Goal: Task Accomplishment & Management: Manage account settings

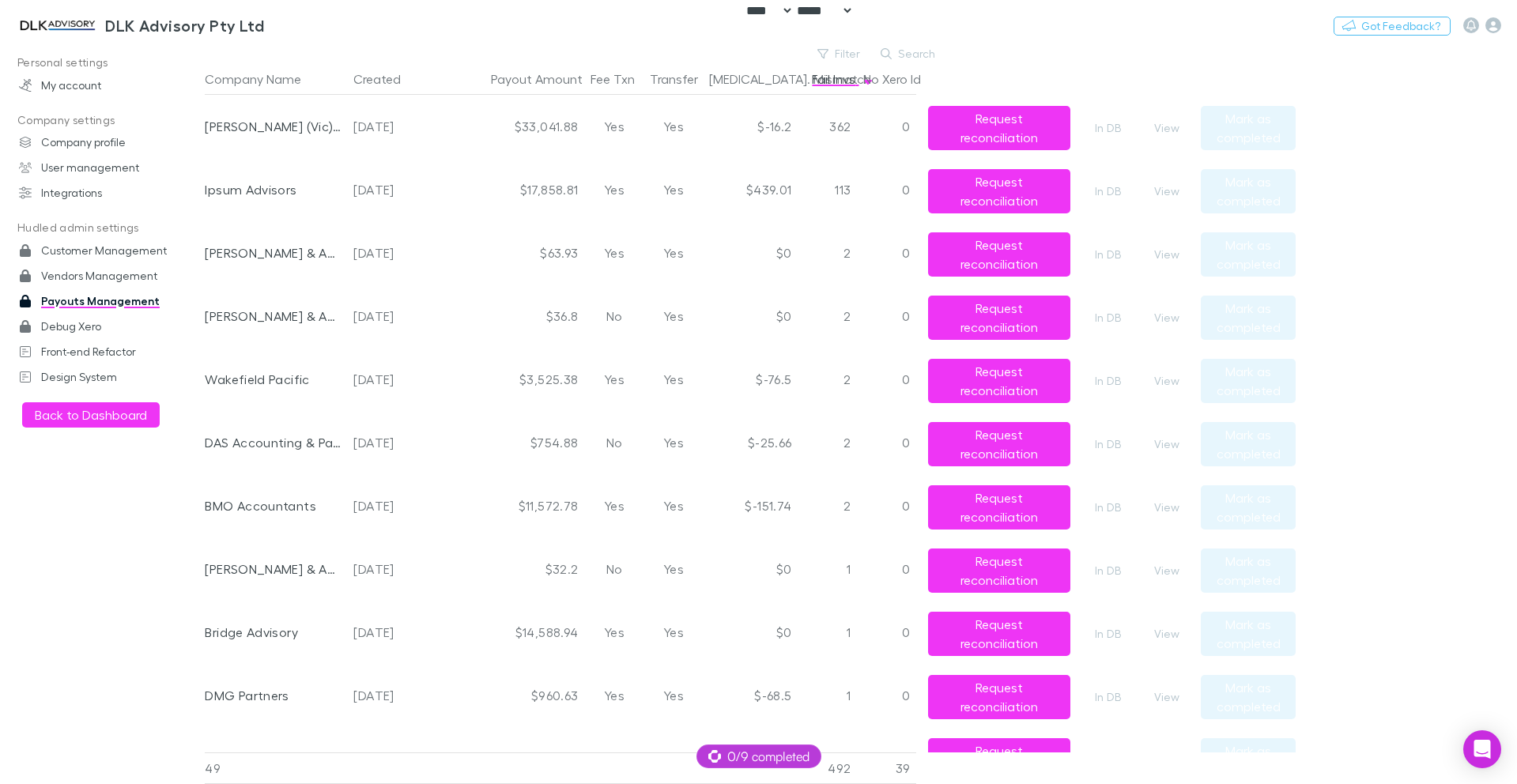
select select "****"
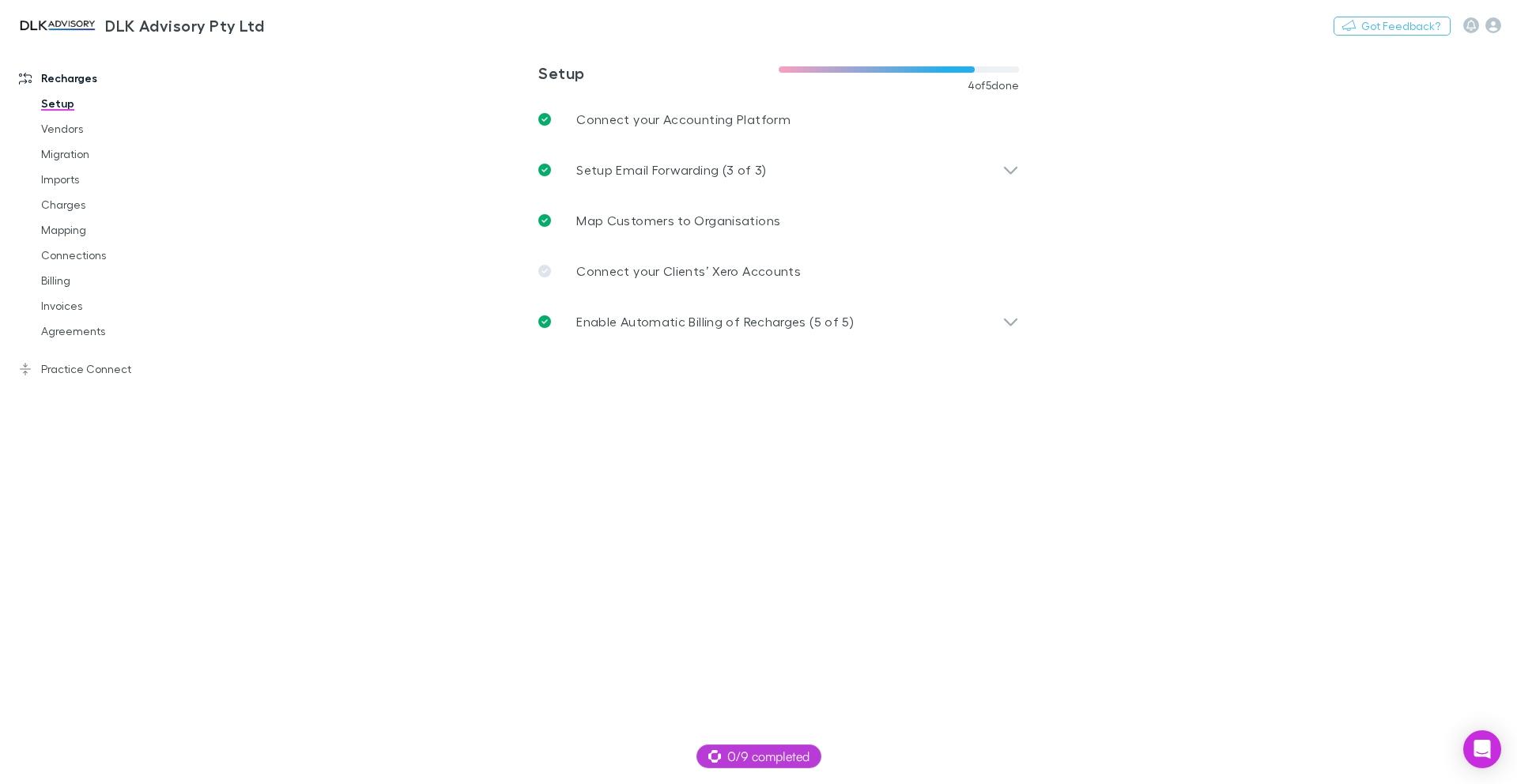
click at [75, 384] on div "Recharges Setup Vendors Migration Imports Charges Mapping Connections Billing I…" at bounding box center [108, 410] width 217 height 721
click at [85, 376] on link "Practice Connect" at bounding box center [109, 369] width 210 height 26
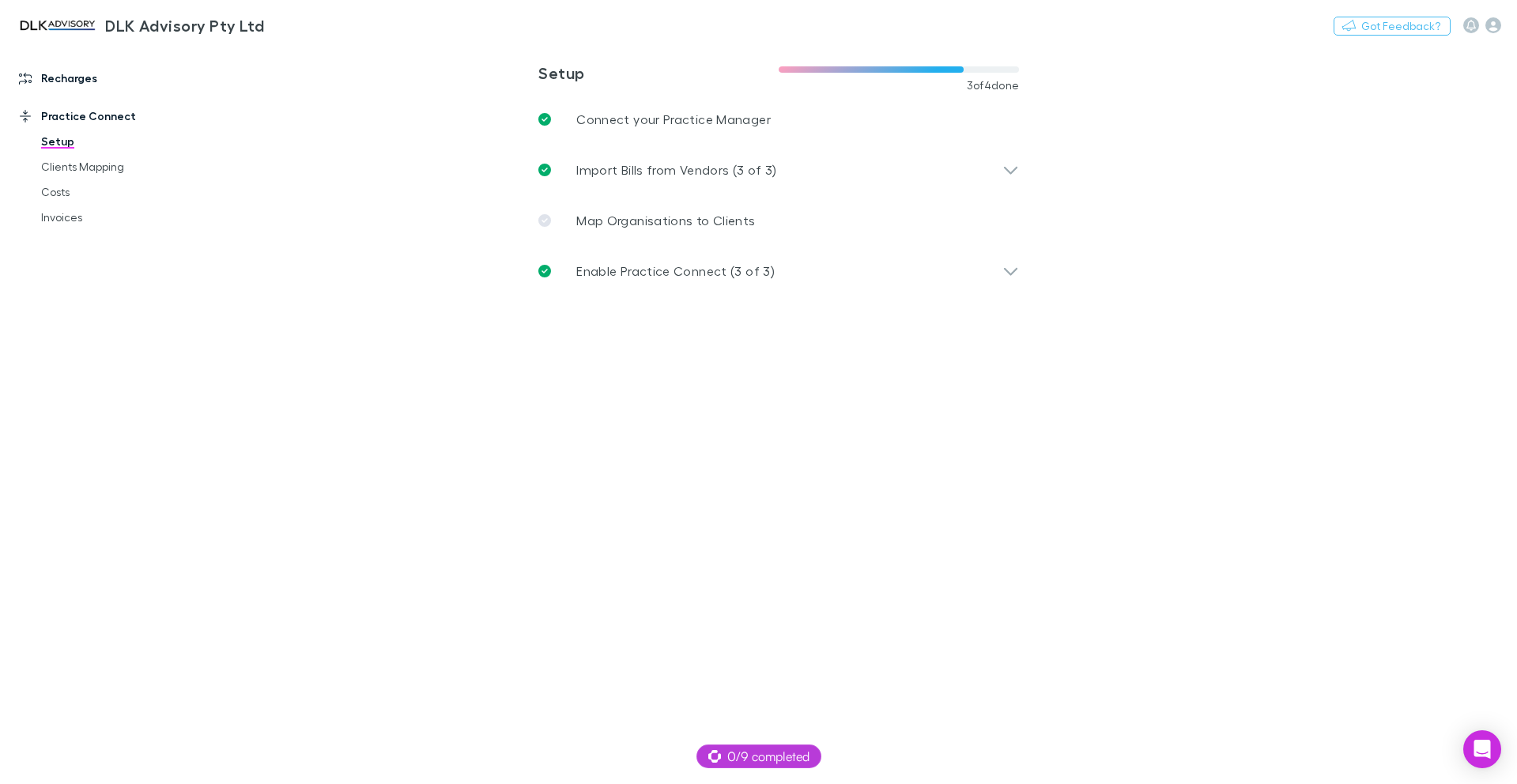
click at [93, 87] on link "Recharges" at bounding box center [109, 78] width 210 height 26
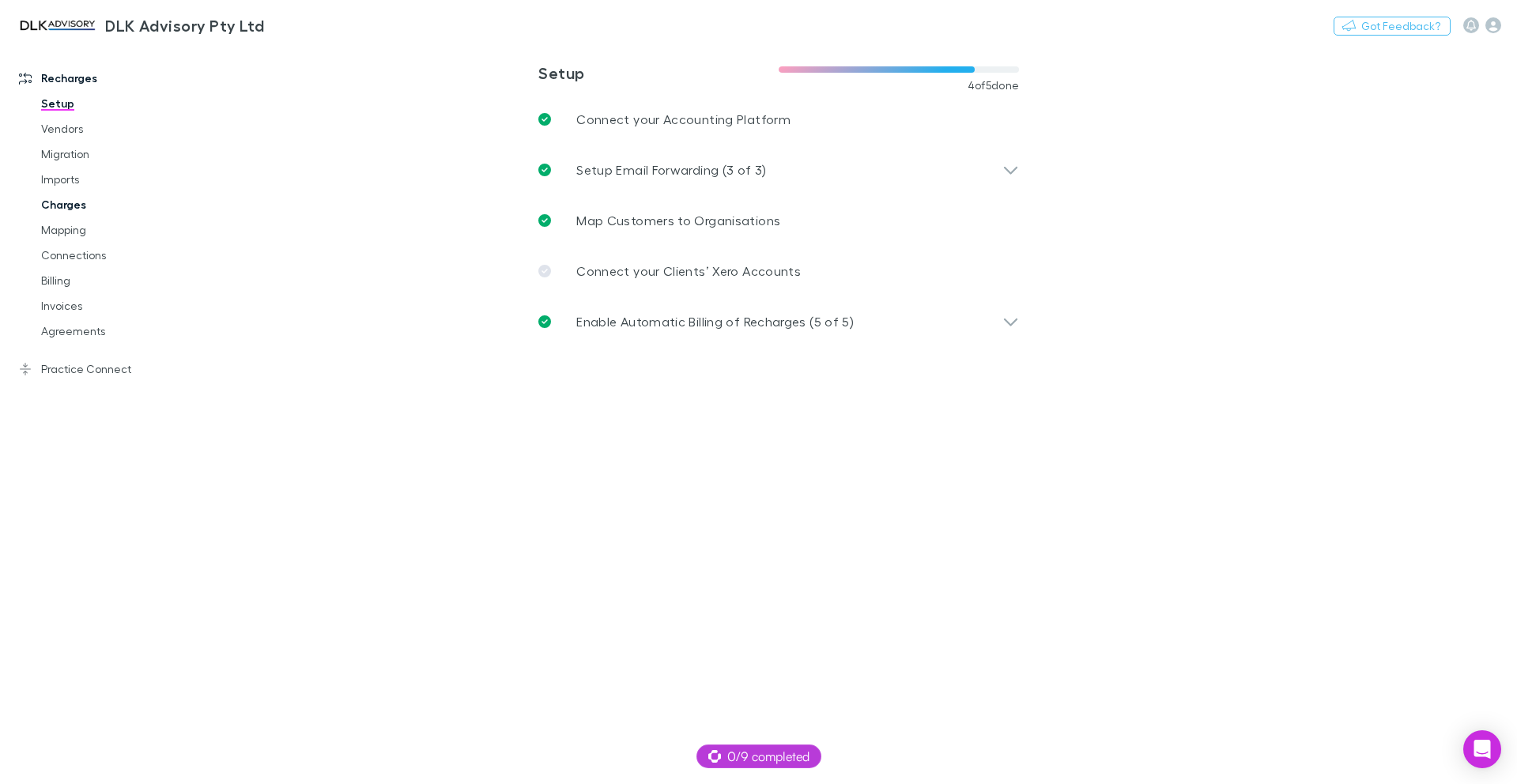
click at [71, 198] on link "Charges" at bounding box center [119, 204] width 188 height 26
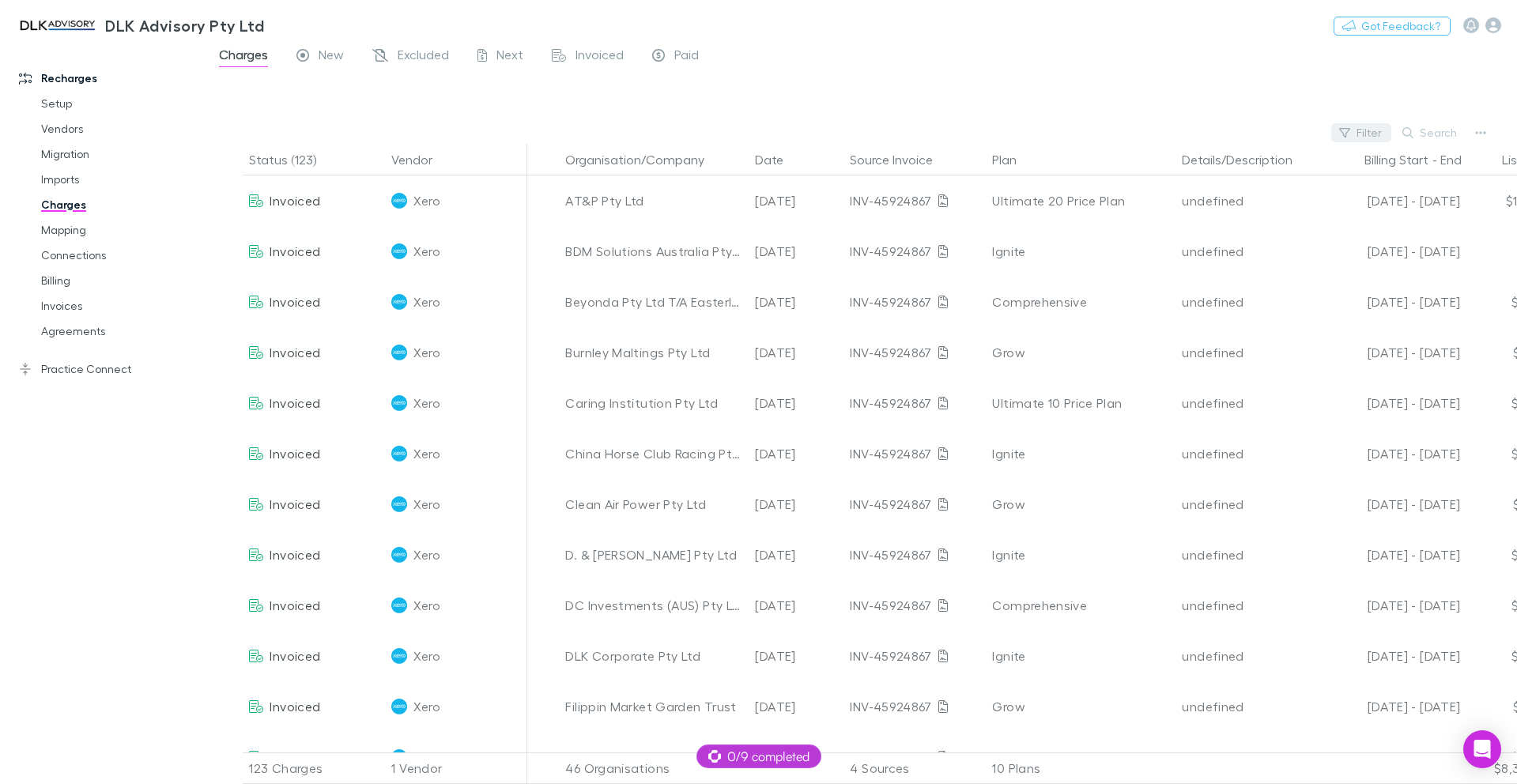
click at [1363, 131] on button "Filter" at bounding box center [1361, 132] width 60 height 19
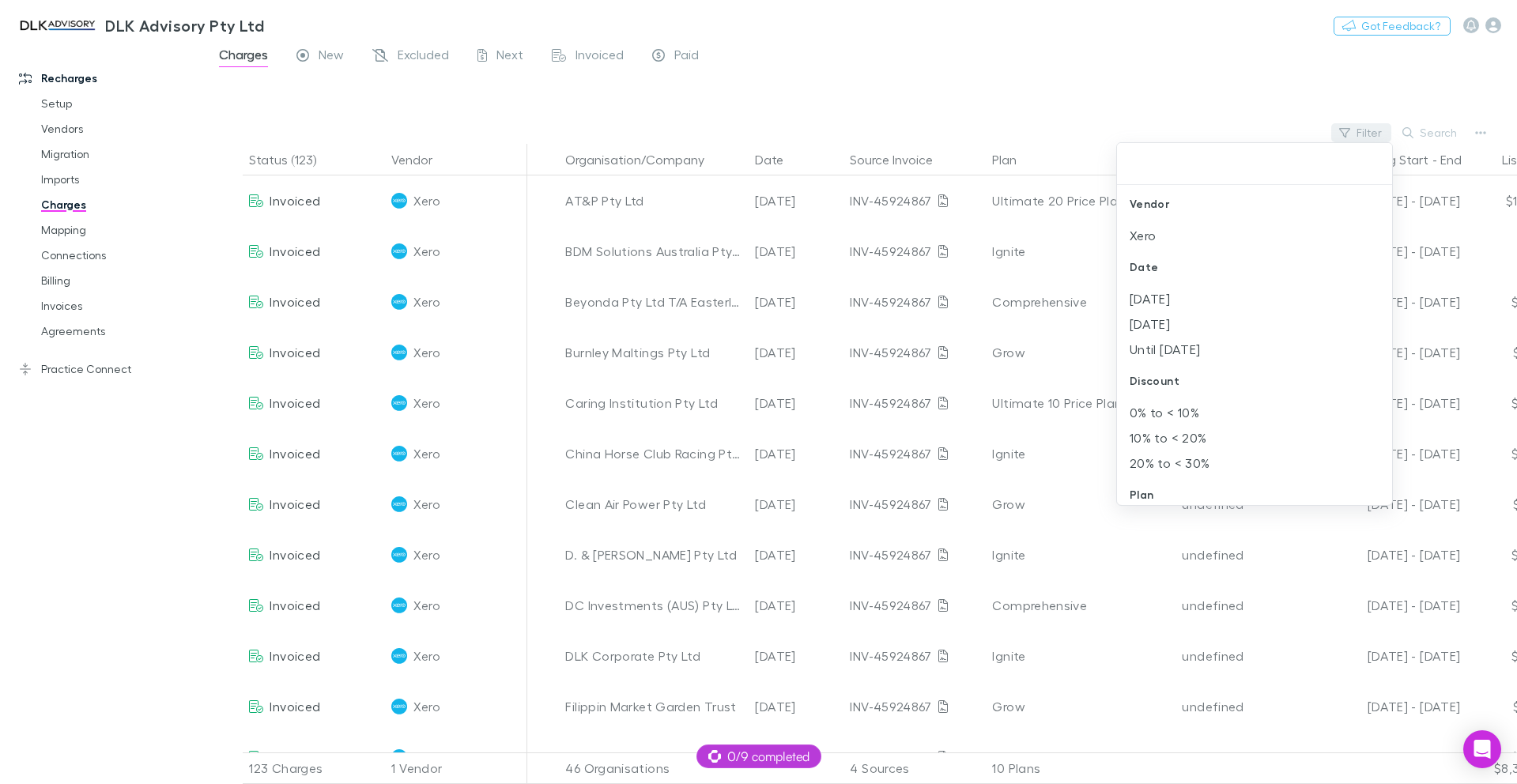
click at [1363, 131] on div at bounding box center [758, 392] width 1517 height 784
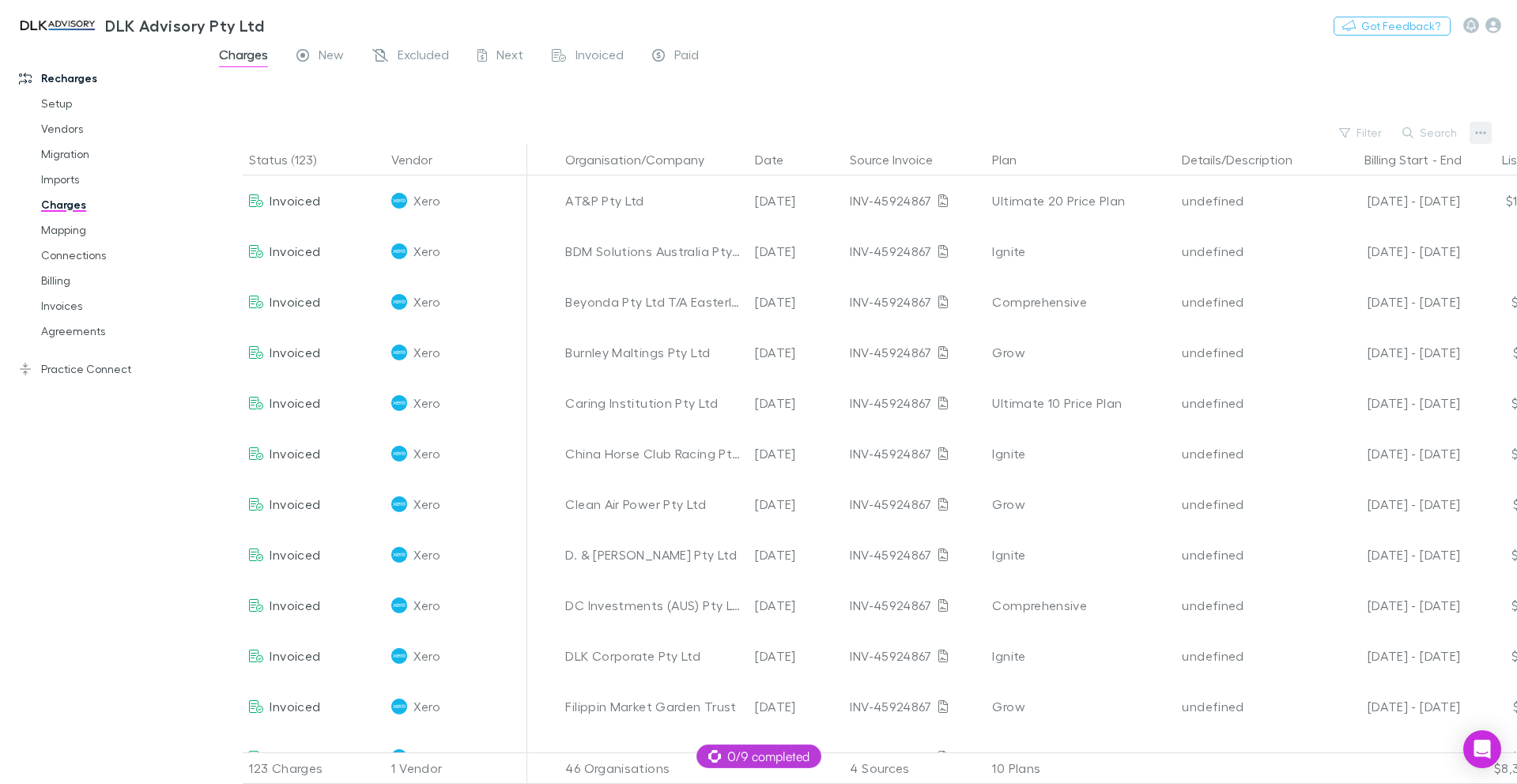
click at [1483, 136] on icon "button" at bounding box center [1481, 133] width 11 height 12
click at [1353, 286] on p "Export charges last 3M" at bounding box center [1383, 282] width 192 height 19
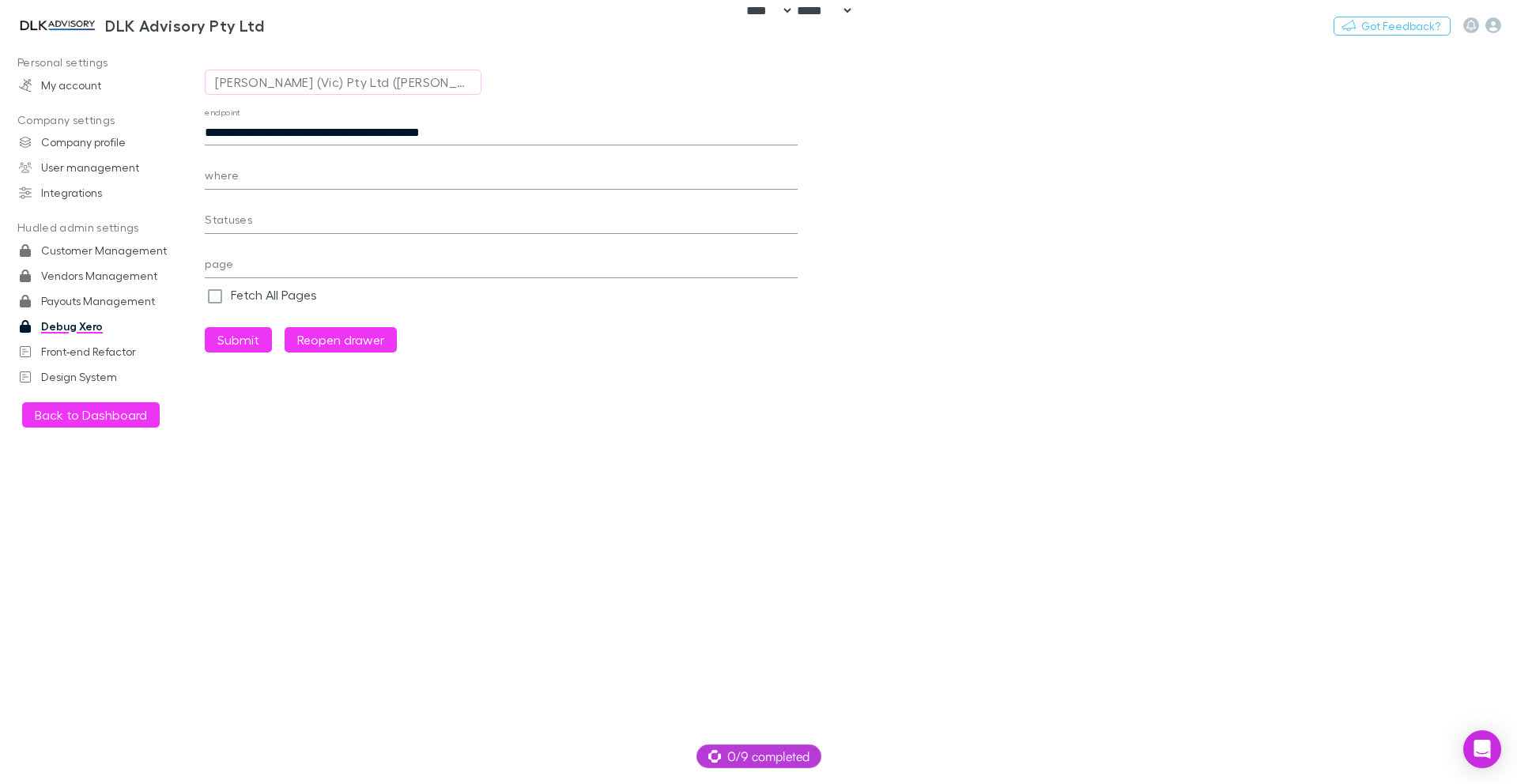
select select "****"
click at [76, 28] on img at bounding box center [57, 25] width 83 height 19
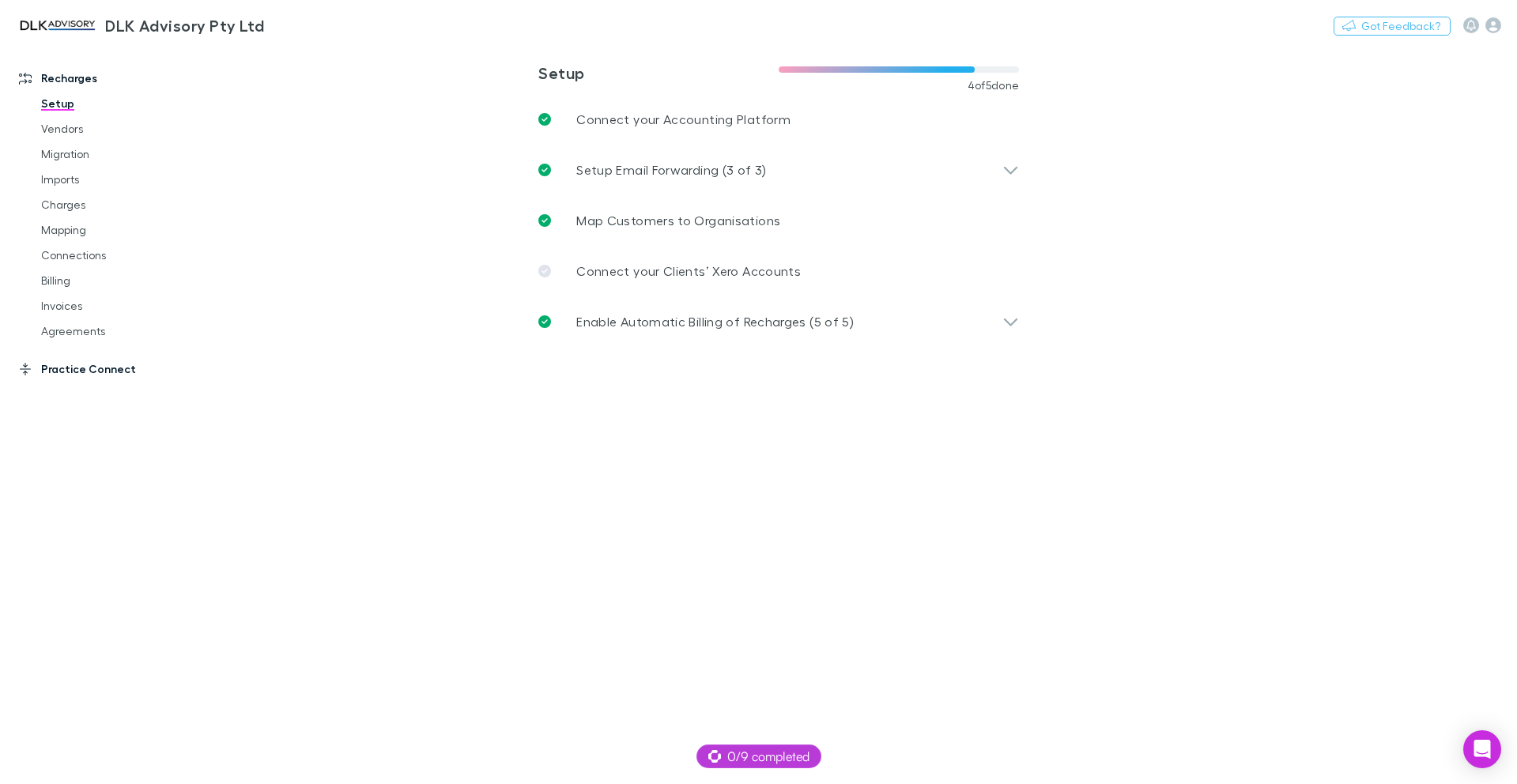
click at [76, 368] on link "Practice Connect" at bounding box center [109, 369] width 210 height 26
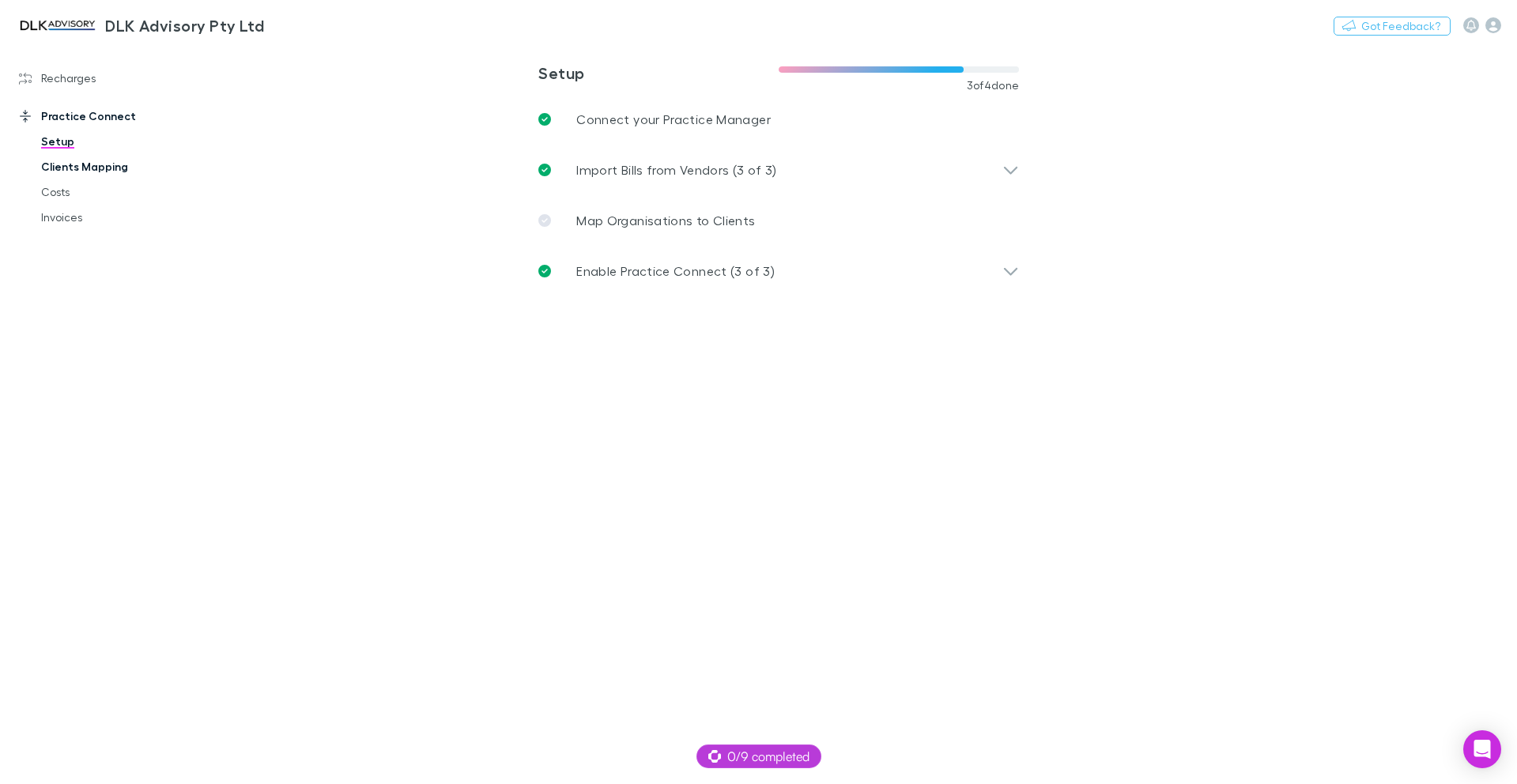
click at [63, 174] on link "Clients Mapping" at bounding box center [119, 166] width 188 height 26
